Goal: Task Accomplishment & Management: Use online tool/utility

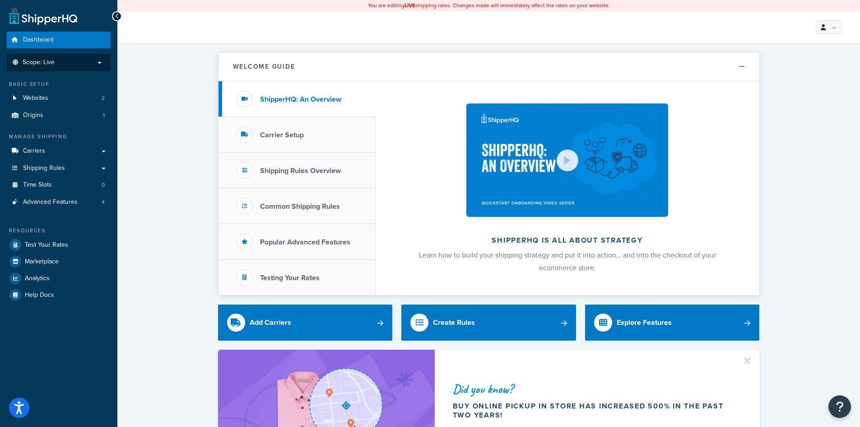
click at [56, 59] on p "Scope: Live" at bounding box center [59, 63] width 96 height 8
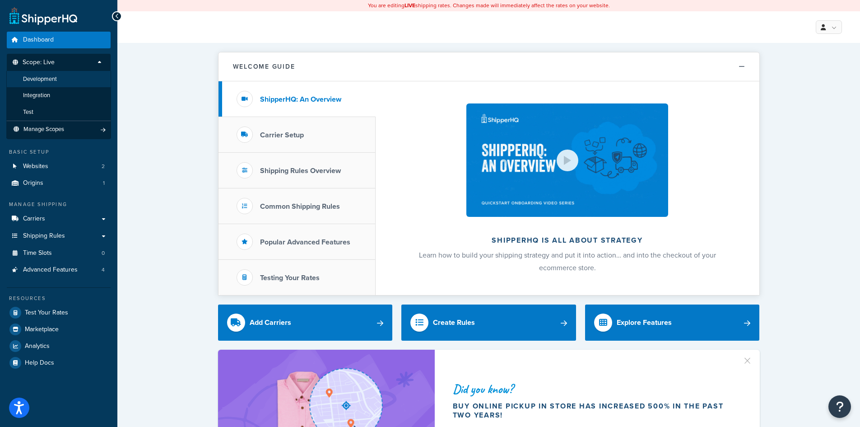
click at [66, 76] on li "Development" at bounding box center [58, 79] width 105 height 17
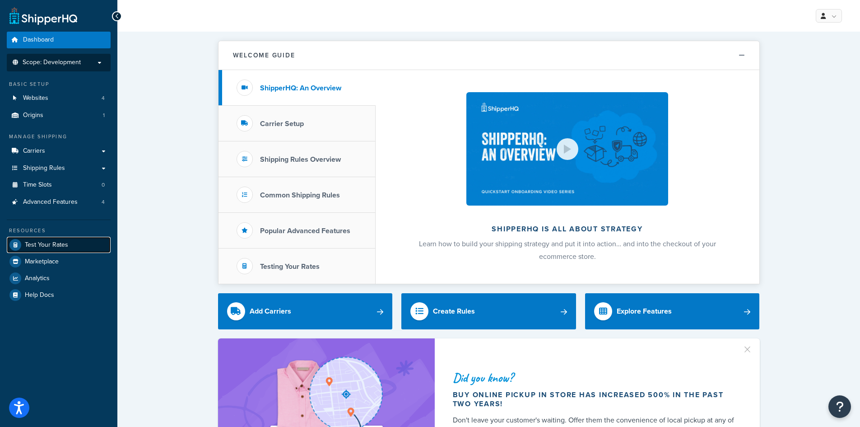
click at [51, 248] on span "Test Your Rates" at bounding box center [46, 245] width 43 height 8
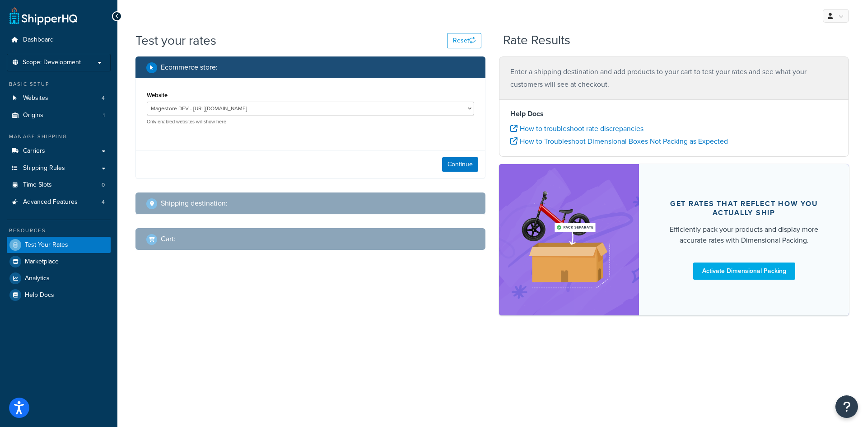
click at [211, 116] on div "Magestore DEV - https://p1054.dev.magestore.com/ MSL - Staging - https://mcstag…" at bounding box center [310, 113] width 327 height 23
click at [215, 111] on select "Magestore DEV - https://p1054.dev.magestore.com/ MSL - Staging - https://mcstag…" at bounding box center [310, 109] width 327 height 14
click at [232, 147] on div "Website Magestore DEV - https://p1054.dev.magestore.com/ MSL - Staging - https:…" at bounding box center [310, 128] width 350 height 100
click at [59, 62] on span "Scope: Development" at bounding box center [52, 63] width 58 height 8
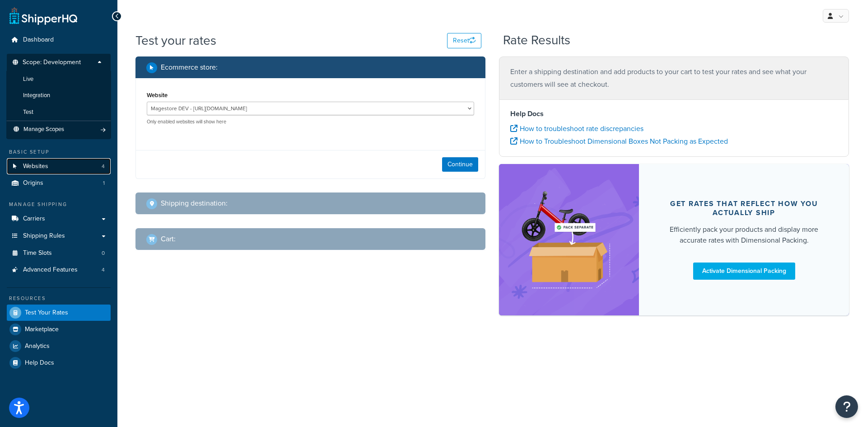
click at [45, 167] on span "Websites" at bounding box center [35, 167] width 25 height 8
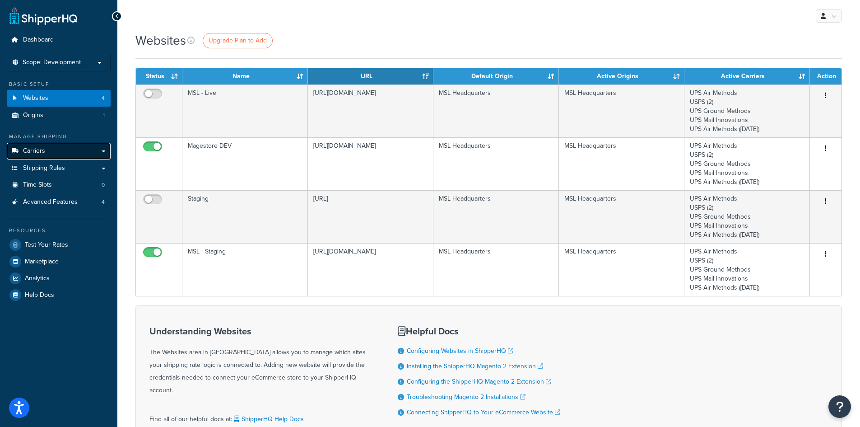
click at [43, 150] on span "Carriers" at bounding box center [34, 151] width 22 height 8
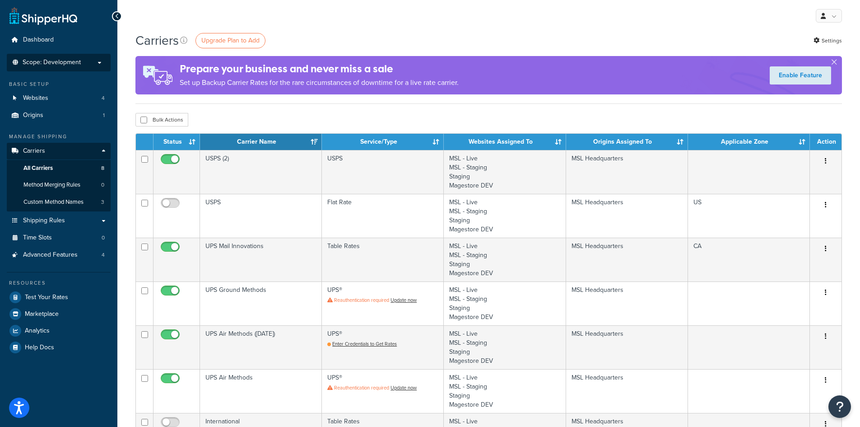
click at [51, 66] on span "Scope: Development" at bounding box center [52, 63] width 58 height 8
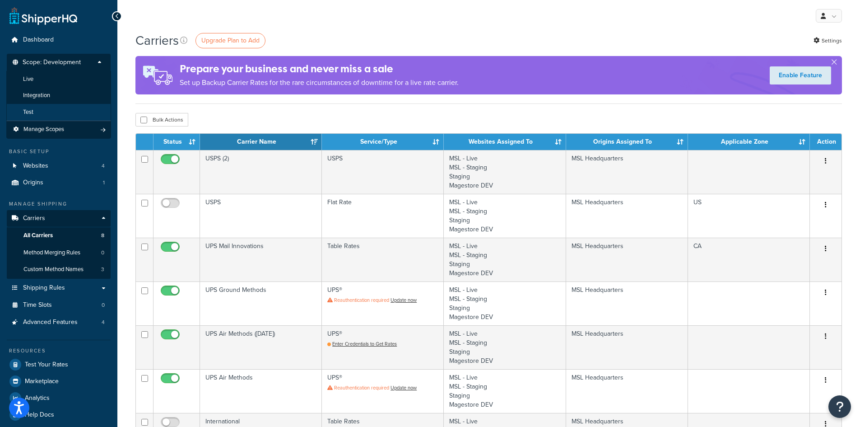
click at [43, 112] on li "Test" at bounding box center [58, 112] width 105 height 17
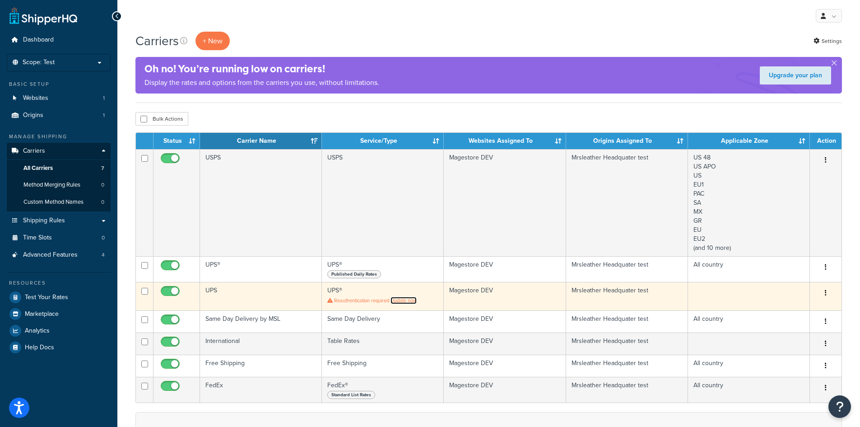
click at [401, 301] on link "Update now" at bounding box center [404, 300] width 26 height 7
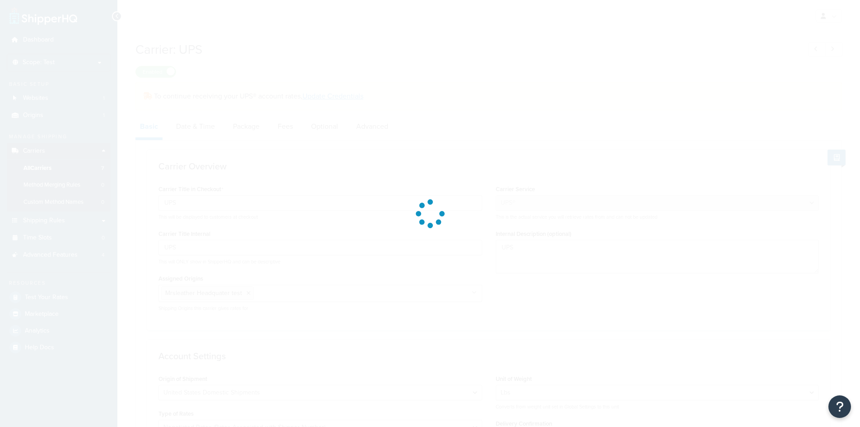
select select "ups"
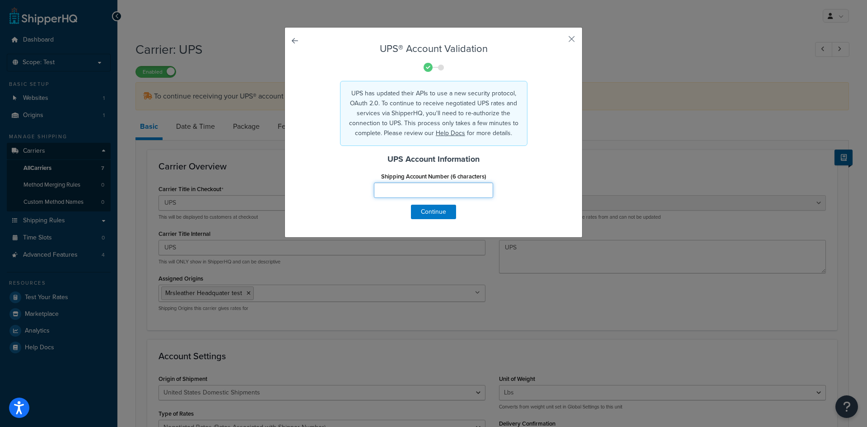
click at [409, 194] on input "Shipping Account Number (6 characters)" at bounding box center [433, 189] width 119 height 15
type input "885698"
click at [428, 212] on button "Continue" at bounding box center [433, 212] width 45 height 14
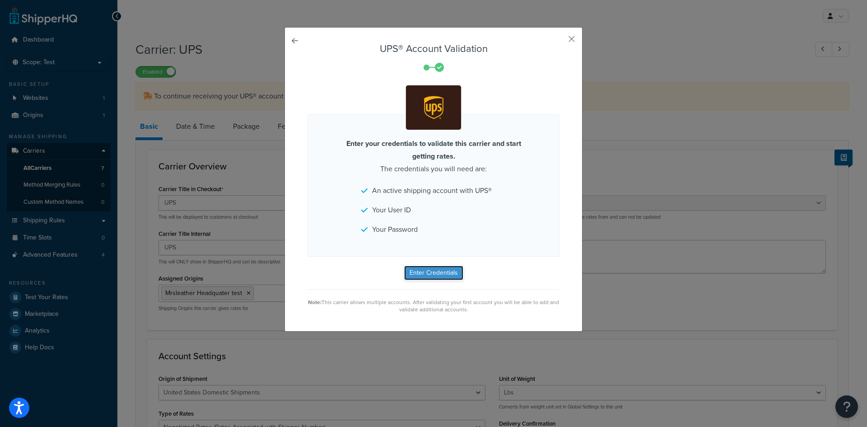
click at [438, 274] on button "Enter Credentials" at bounding box center [433, 272] width 59 height 14
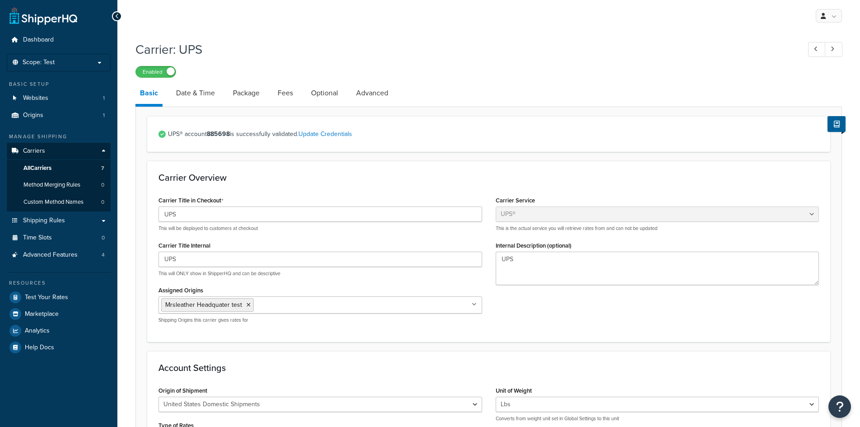
select select "ups"
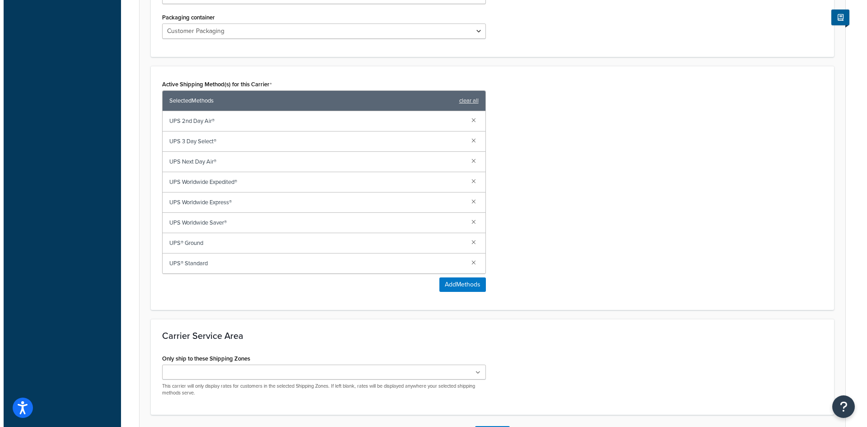
scroll to position [497, 0]
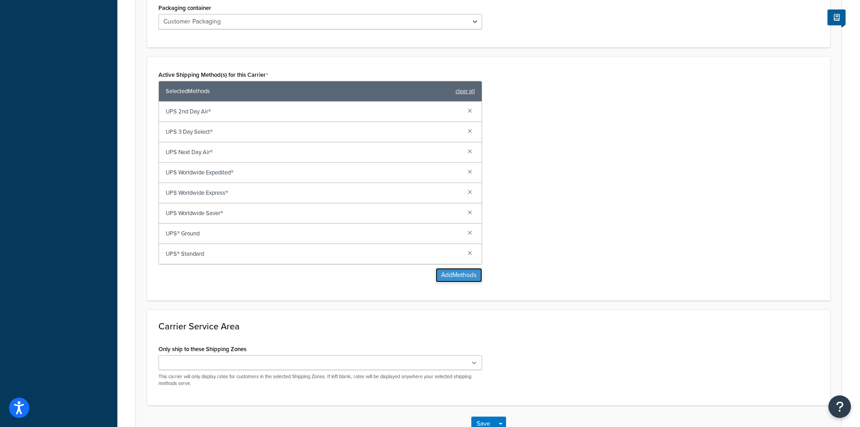
click at [472, 277] on button "Add Methods" at bounding box center [459, 275] width 46 height 14
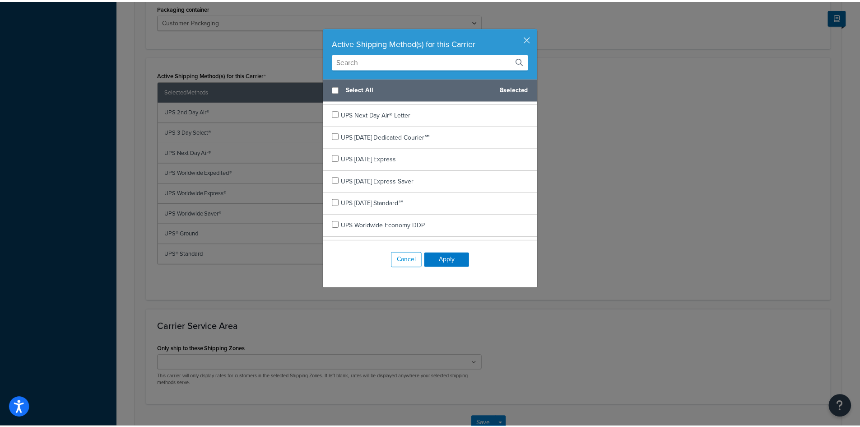
scroll to position [271, 0]
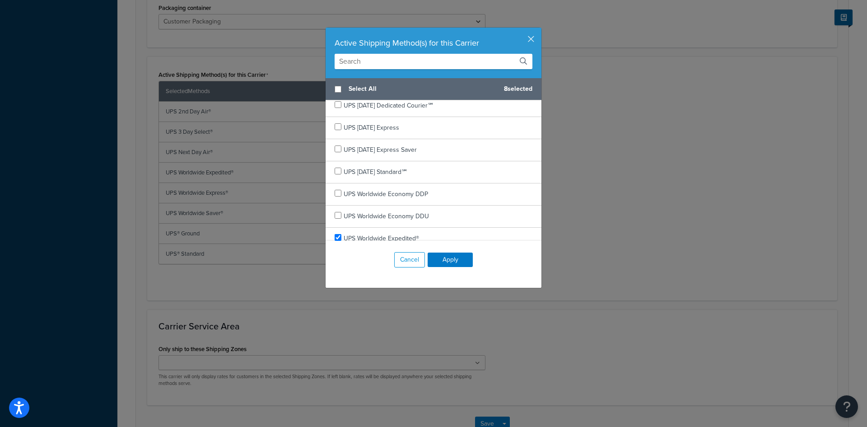
click at [405, 309] on div "Active Shipping Method(s) for this Carrier Select All 8 selected UPS 2nd Day Ai…" at bounding box center [433, 213] width 867 height 427
click at [407, 260] on button "Cancel" at bounding box center [409, 259] width 31 height 15
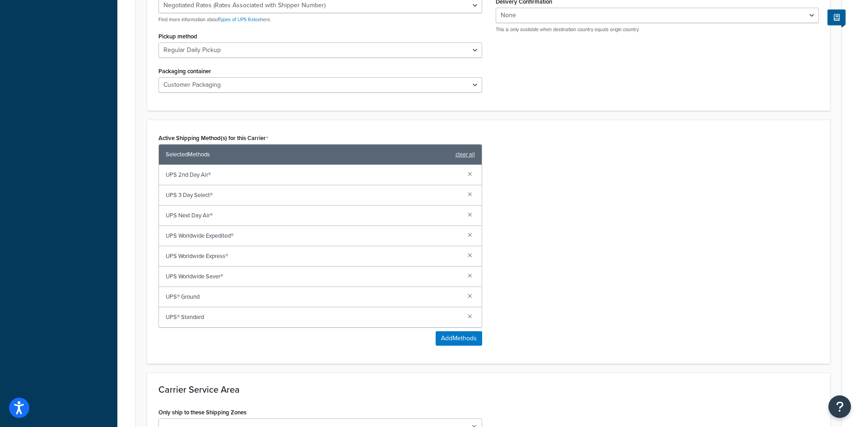
scroll to position [558, 0]
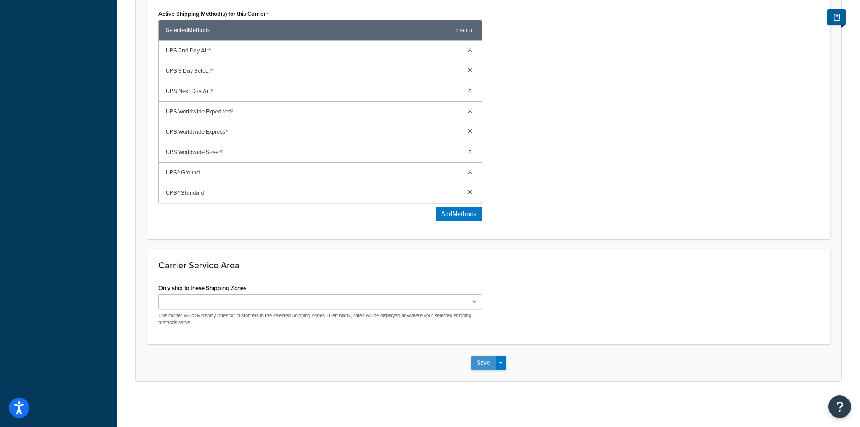
click at [479, 363] on button "Save" at bounding box center [483, 362] width 24 height 14
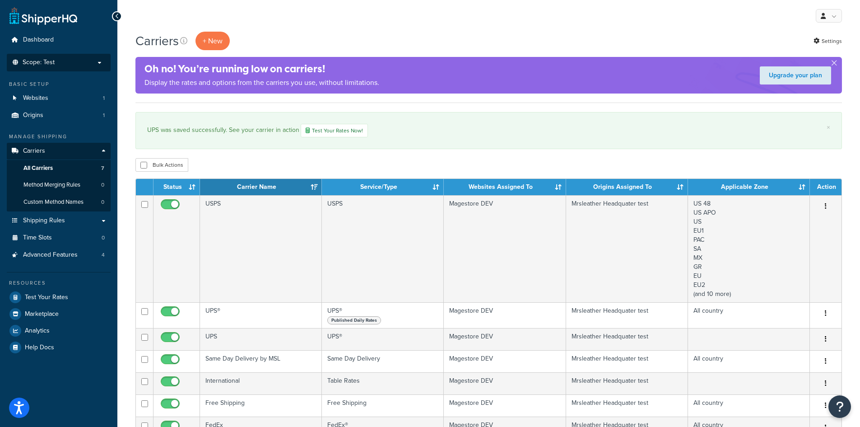
click at [45, 55] on li "Scope: Test Live Development Integration Manage Scopes" at bounding box center [59, 63] width 104 height 18
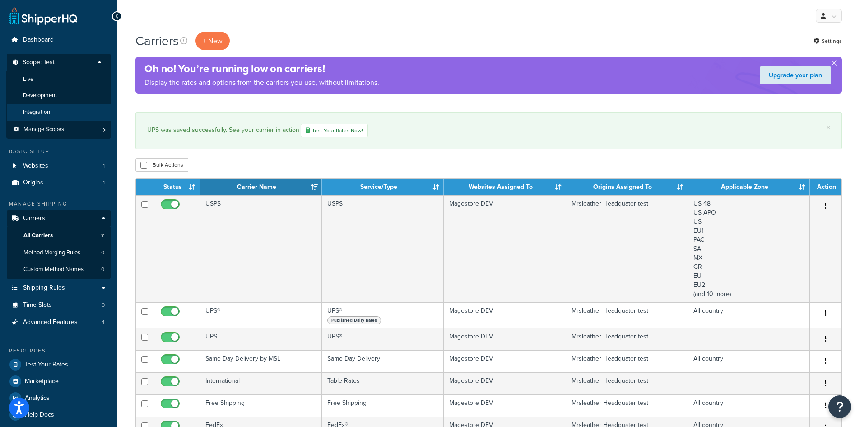
click at [47, 108] on span "Integration" at bounding box center [36, 112] width 27 height 8
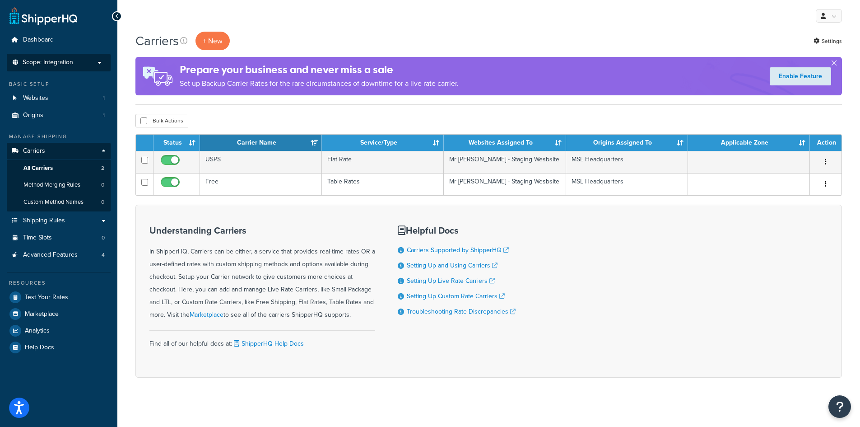
click at [43, 64] on span "Scope: Integration" at bounding box center [48, 63] width 51 height 8
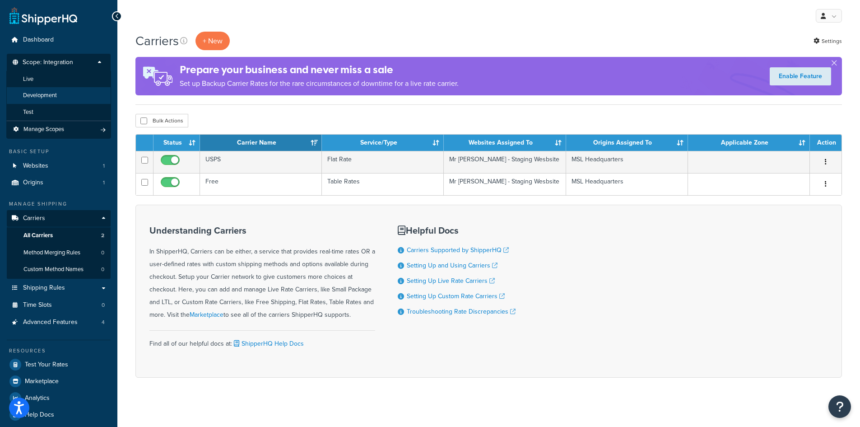
click at [38, 99] on span "Development" at bounding box center [40, 96] width 34 height 8
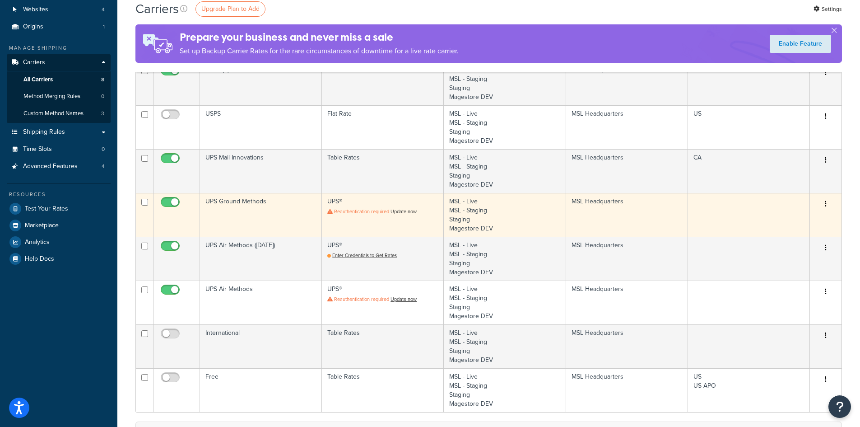
scroll to position [90, 0]
click at [410, 209] on link "Update now" at bounding box center [404, 209] width 26 height 7
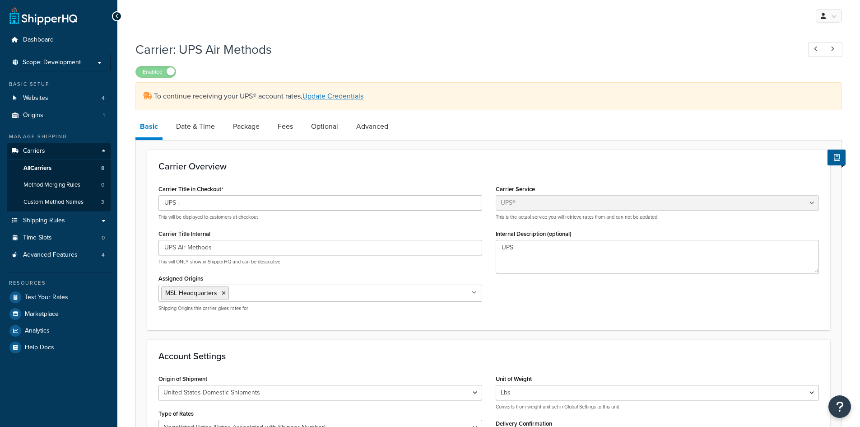
select select "ups"
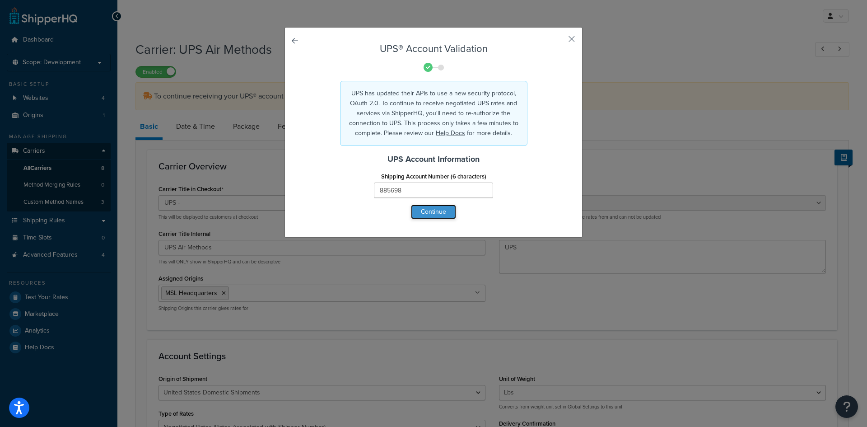
click at [427, 216] on button "Continue" at bounding box center [433, 212] width 45 height 14
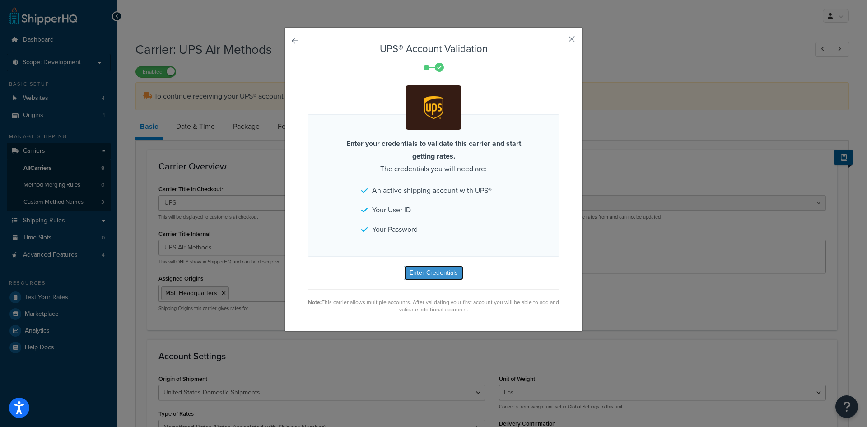
click at [419, 273] on button "Enter Credentials" at bounding box center [433, 272] width 59 height 14
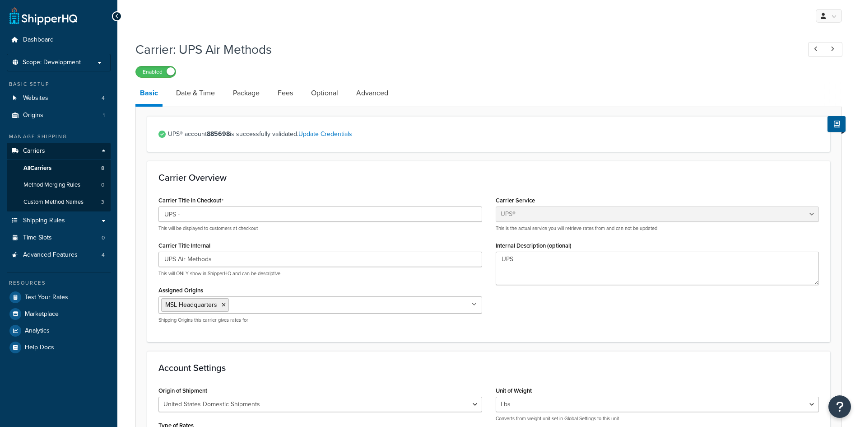
select select "ups"
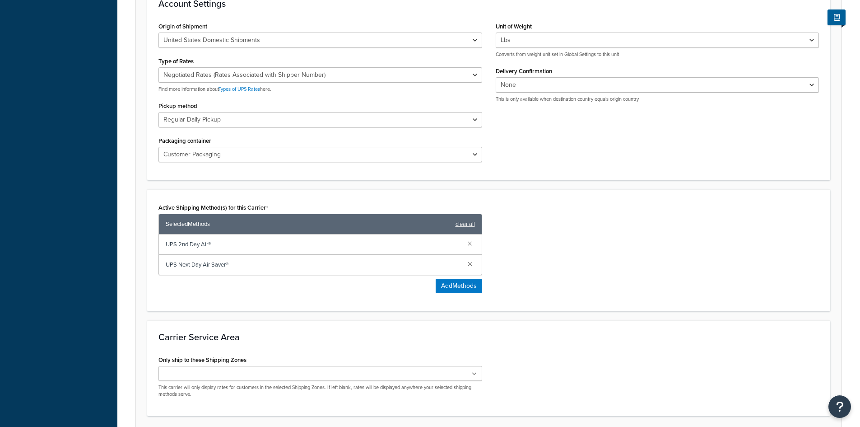
scroll to position [437, 0]
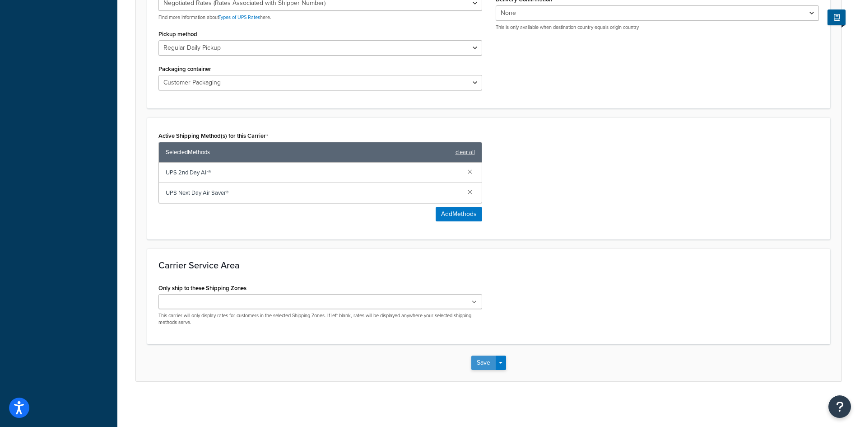
click at [486, 363] on button "Save" at bounding box center [483, 362] width 24 height 14
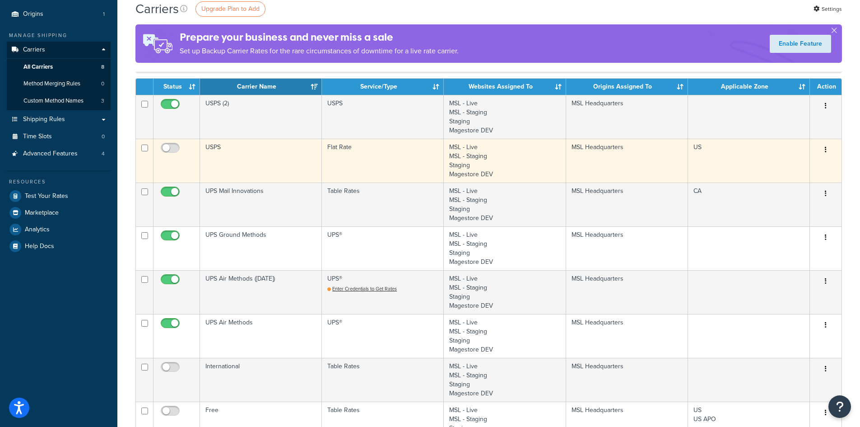
scroll to position [135, 0]
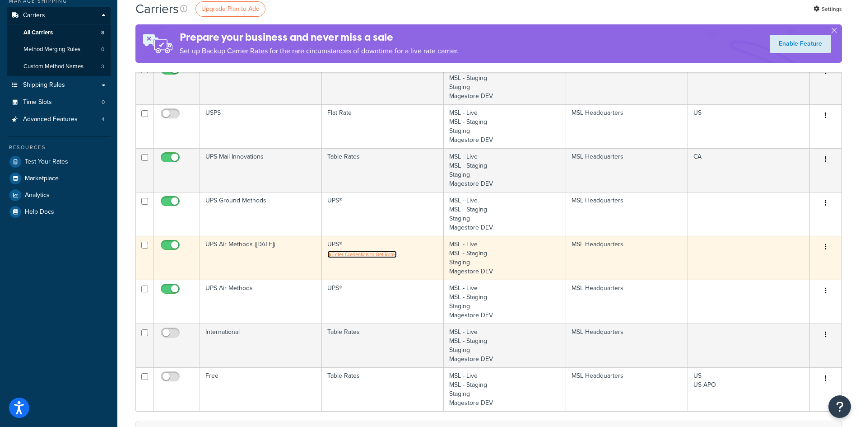
click at [350, 256] on span "Enter Credentials to Get Rates" at bounding box center [364, 254] width 65 height 7
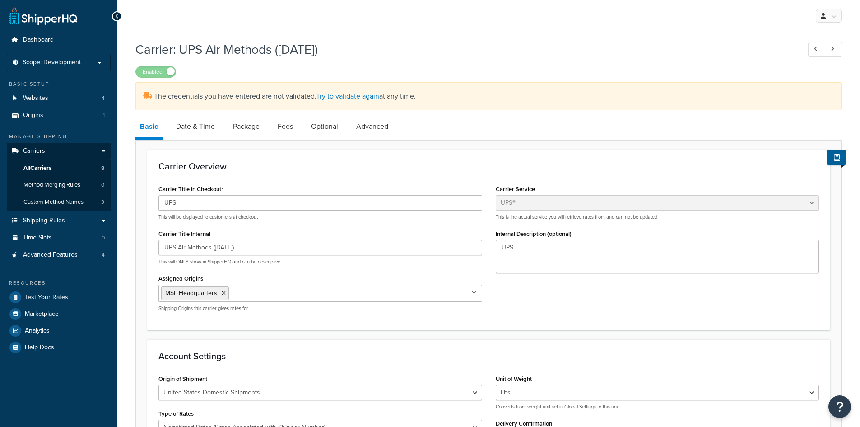
select select "ups"
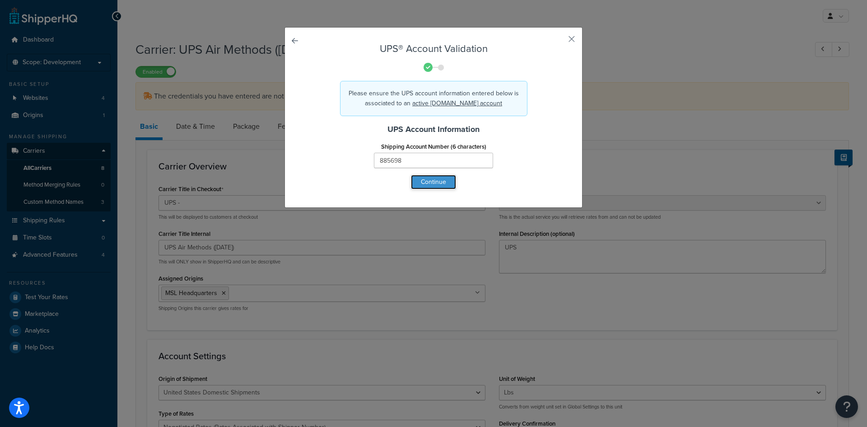
click at [418, 184] on button "Continue" at bounding box center [433, 182] width 45 height 14
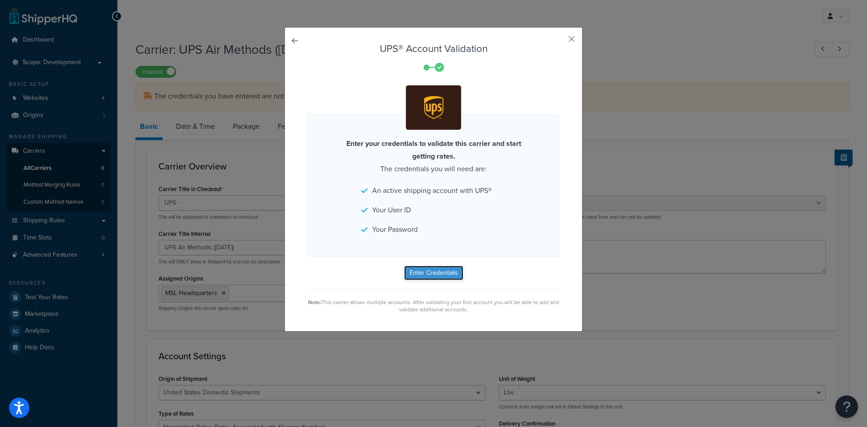
click at [412, 276] on button "Enter Credentials" at bounding box center [433, 272] width 59 height 14
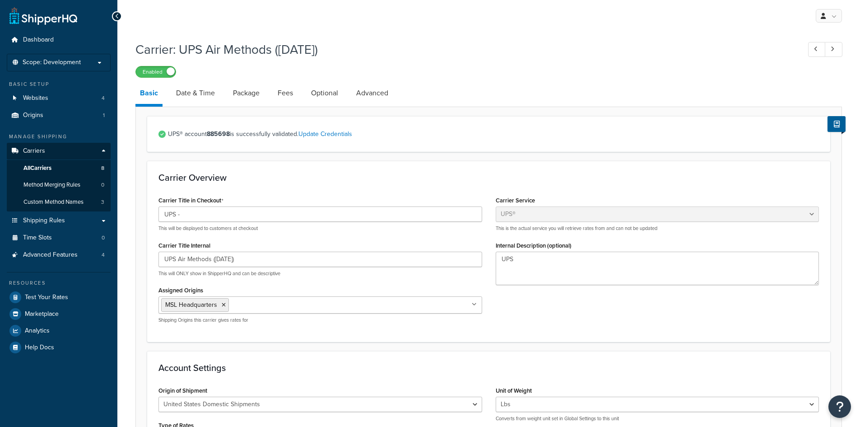
select select "ups"
click at [53, 293] on span "Test Your Rates" at bounding box center [46, 297] width 43 height 8
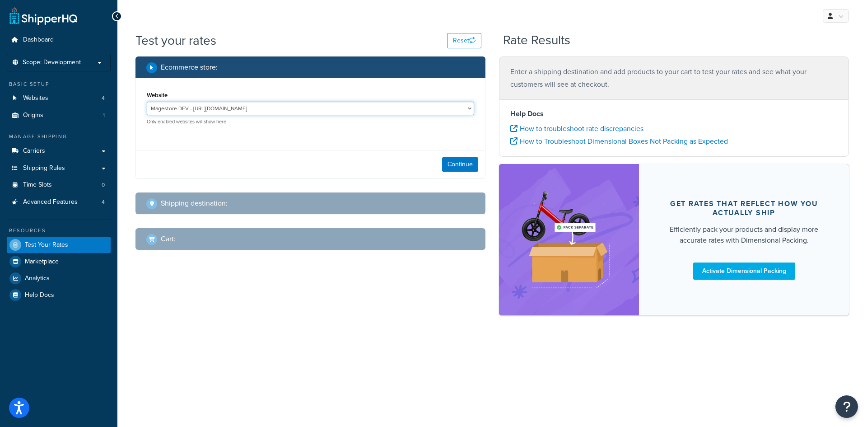
click at [208, 109] on select "Magestore DEV - [URL][DOMAIN_NAME] MSL - Staging - [URL][DOMAIN_NAME]" at bounding box center [310, 109] width 327 height 14
select select "bb837055a2efe4766d9f26570ab435fa"
click at [147, 102] on select "Magestore DEV - [URL][DOMAIN_NAME] MSL - Staging - [URL][DOMAIN_NAME]" at bounding box center [310, 109] width 327 height 14
click at [465, 163] on button "Continue" at bounding box center [460, 164] width 36 height 14
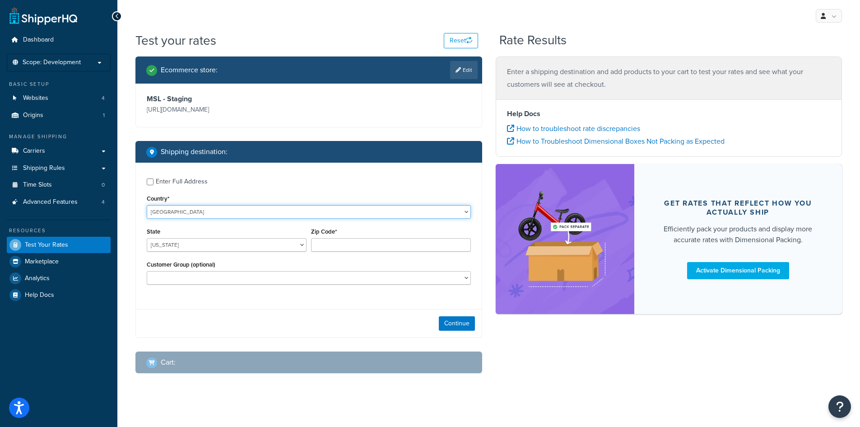
click at [163, 211] on select "[GEOGRAPHIC_DATA] [GEOGRAPHIC_DATA] [GEOGRAPHIC_DATA] [GEOGRAPHIC_DATA] [GEOGRA…" at bounding box center [309, 212] width 324 height 14
click at [155, 244] on select "[US_STATE] [US_STATE] [US_STATE] [US_STATE] [US_STATE] Armed Forces Americas Ar…" at bounding box center [227, 245] width 160 height 14
select select "IL"
click at [147, 238] on select "[US_STATE] [US_STATE] [US_STATE] [US_STATE] [US_STATE] Armed Forces Americas Ar…" at bounding box center [227, 245] width 160 height 14
click at [327, 243] on input "Zip Code*" at bounding box center [391, 245] width 160 height 14
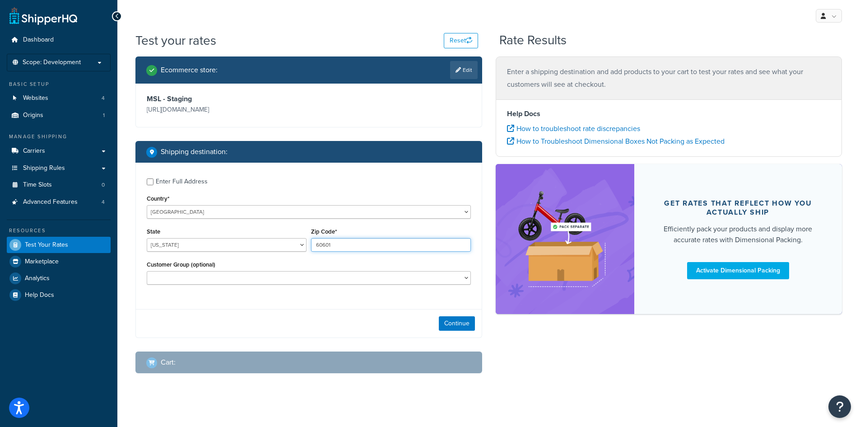
type input "60601"
click at [450, 316] on div "Continue" at bounding box center [309, 323] width 346 height 28
click at [448, 330] on button "Continue" at bounding box center [457, 323] width 36 height 14
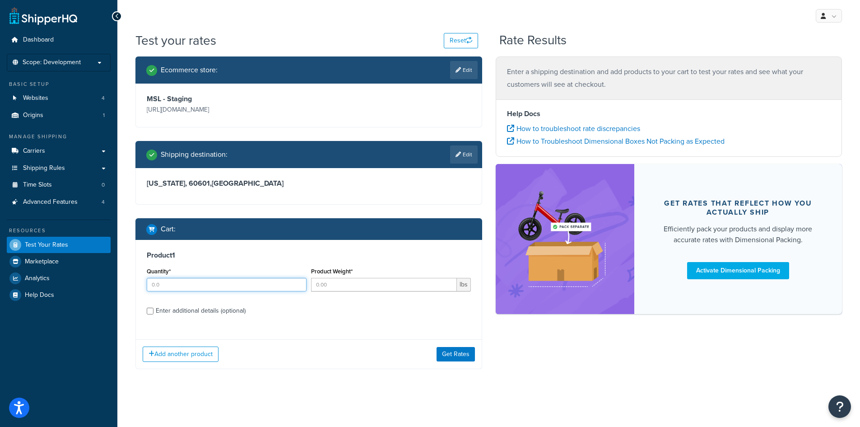
click at [182, 288] on input "Quantity*" at bounding box center [227, 285] width 160 height 14
type input "1"
type input "5"
click at [204, 310] on div "Enter additional details (optional)" at bounding box center [201, 310] width 90 height 13
click at [153, 310] on input "Enter additional details (optional)" at bounding box center [150, 310] width 7 height 7
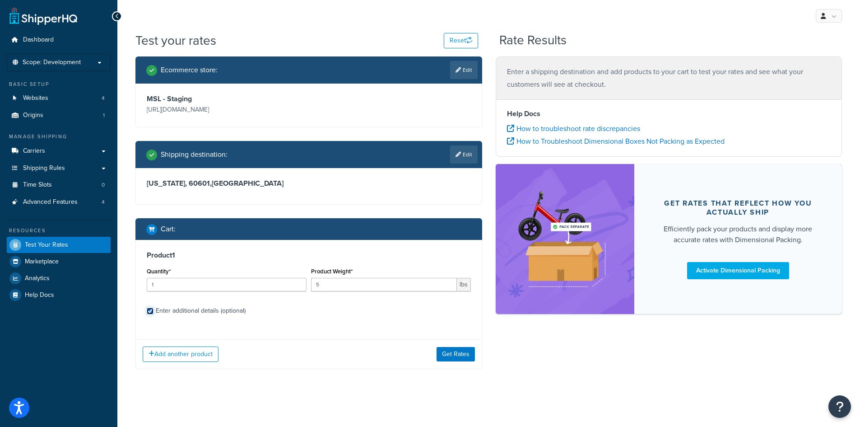
checkbox input "true"
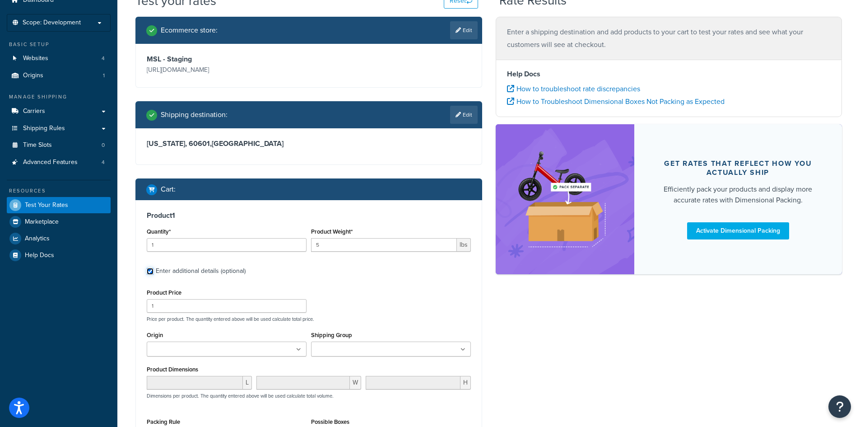
scroll to position [83, 0]
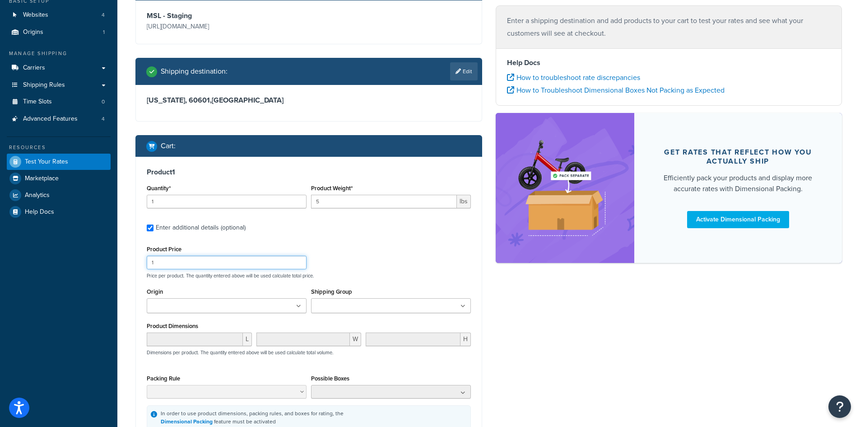
drag, startPoint x: 210, startPoint y: 266, endPoint x: 126, endPoint y: 277, distance: 84.3
click at [126, 277] on div "Test your rates Reset Rate Results Ecommerce store : Edit MSL - Staging [URL][D…" at bounding box center [488, 231] width 743 height 564
type input "255"
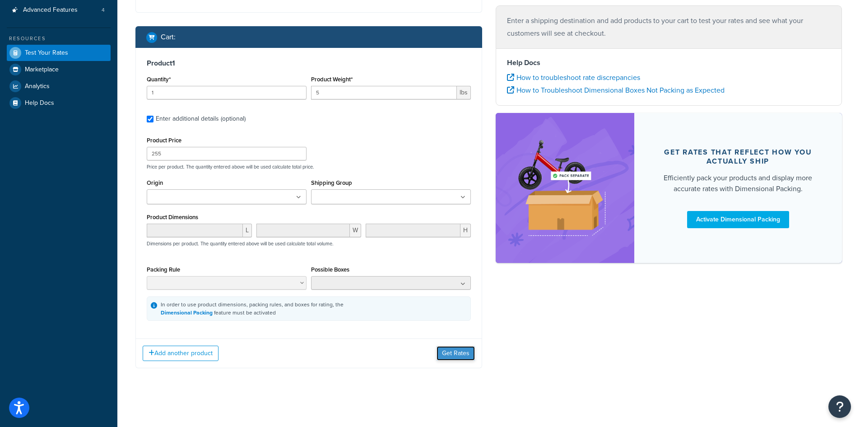
click at [463, 355] on button "Get Rates" at bounding box center [456, 353] width 38 height 14
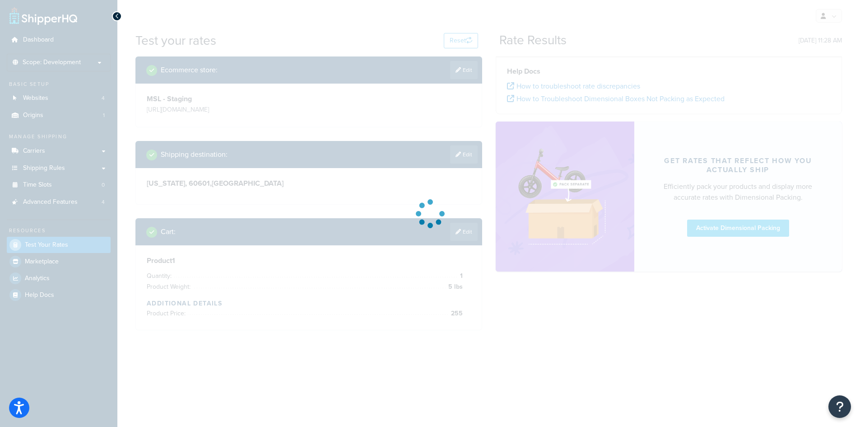
scroll to position [0, 0]
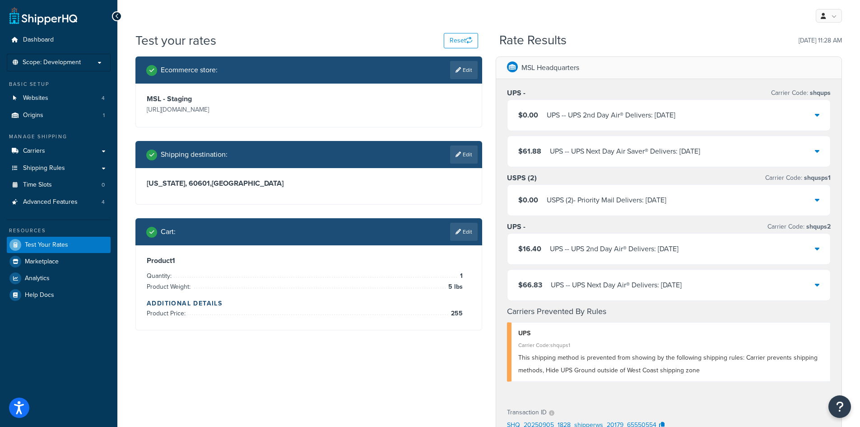
click at [811, 288] on div "$66.83 UPS - - UPS Next Day Air® Delivers: [DATE]" at bounding box center [668, 285] width 323 height 31
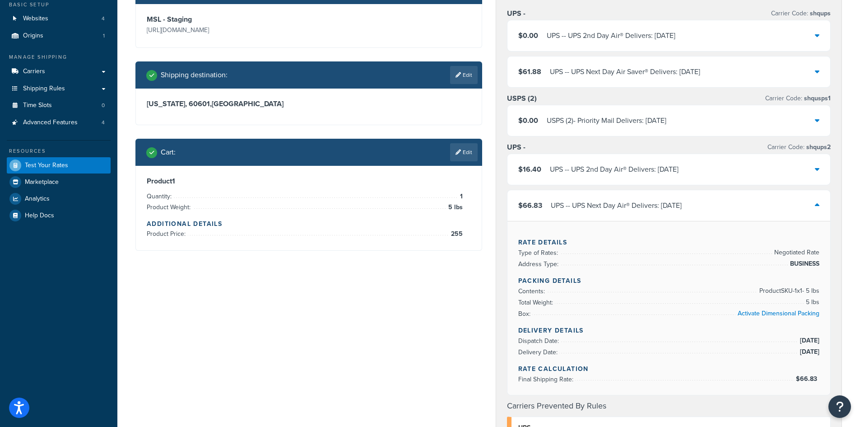
scroll to position [90, 0]
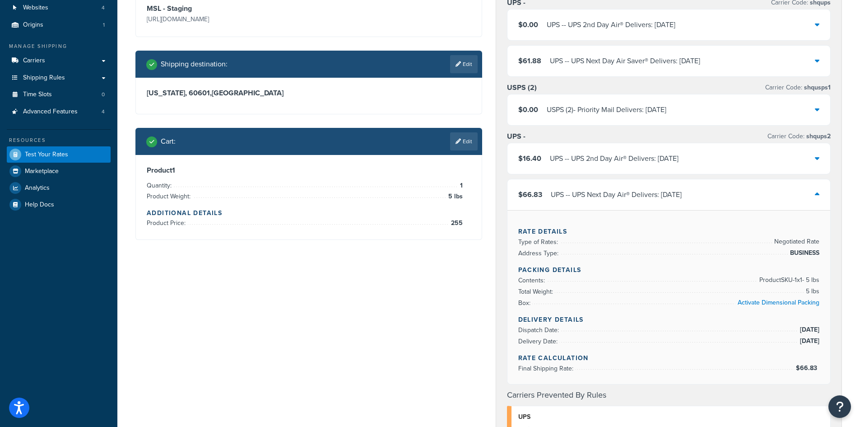
click at [818, 191] on icon at bounding box center [817, 194] width 5 height 7
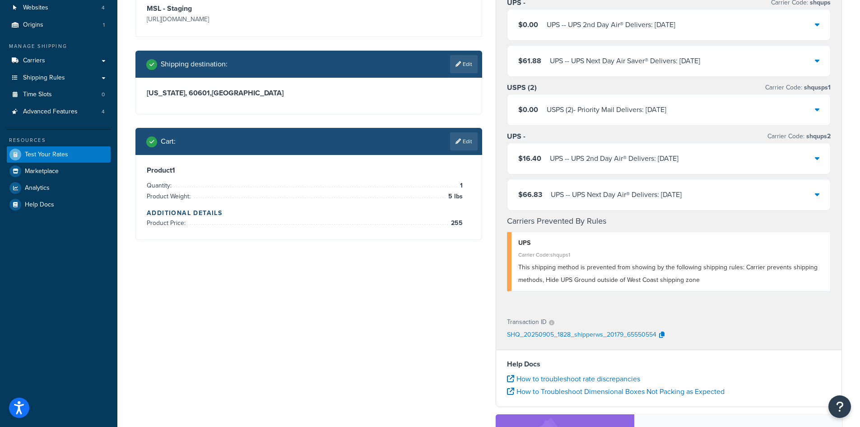
scroll to position [0, 0]
